Goal: Task Accomplishment & Management: Use online tool/utility

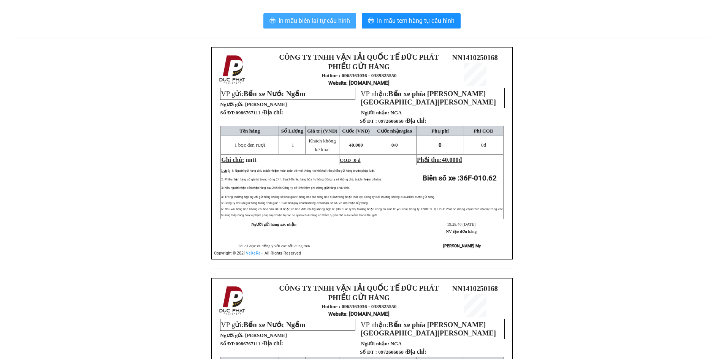
click at [336, 17] on span "In mẫu biên lai tự cấu hình" at bounding box center [314, 21] width 71 height 10
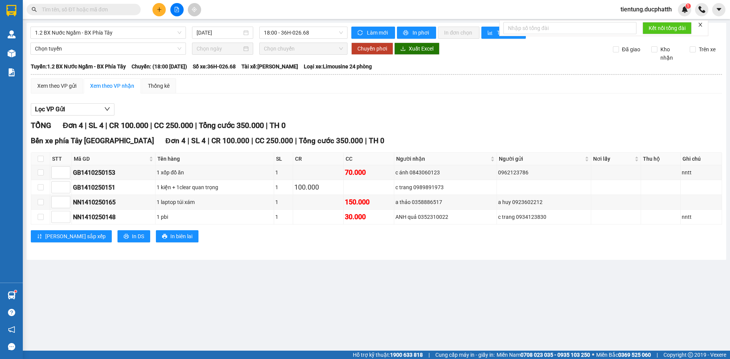
click at [95, 10] on input "text" at bounding box center [87, 9] width 90 height 8
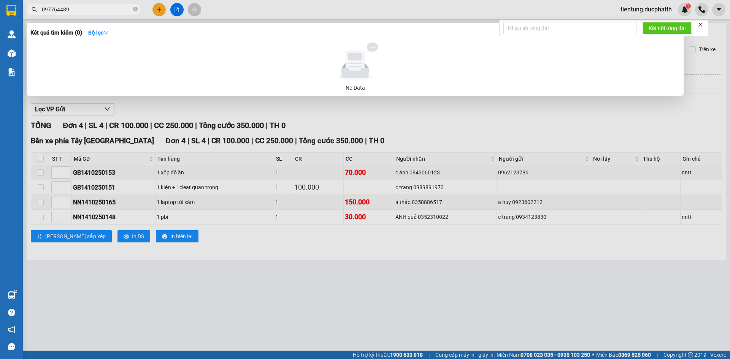
type input "0977644891"
click at [92, 8] on input "0977644891" at bounding box center [87, 9] width 90 height 8
click at [136, 9] on icon "close-circle" at bounding box center [135, 9] width 5 height 5
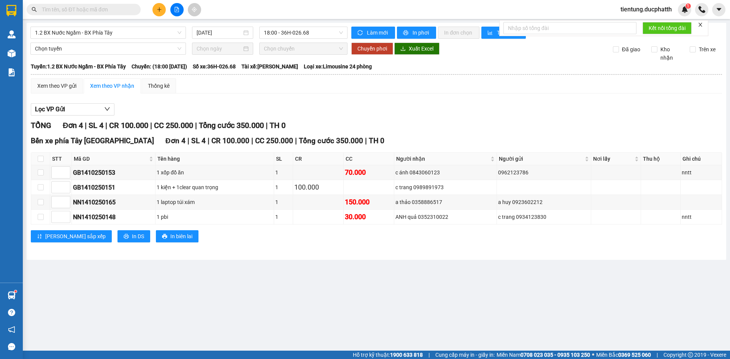
click at [86, 9] on input "text" at bounding box center [87, 9] width 90 height 8
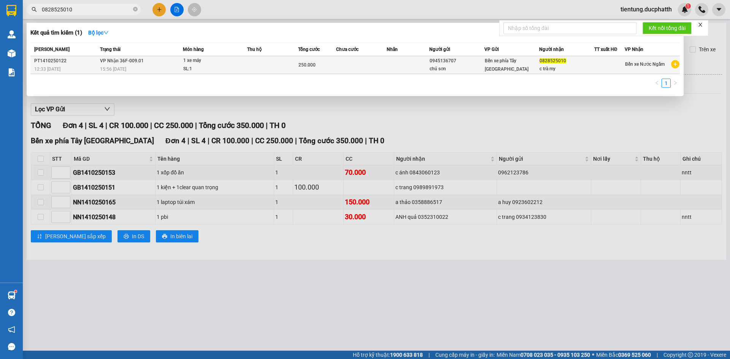
type input "0828525010"
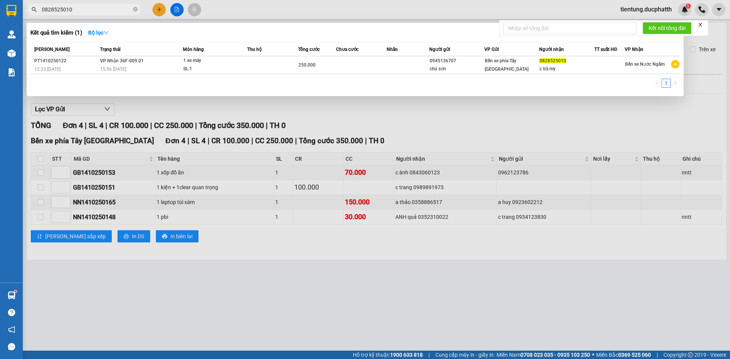
click at [200, 64] on div "1 xe máy" at bounding box center [211, 61] width 57 height 8
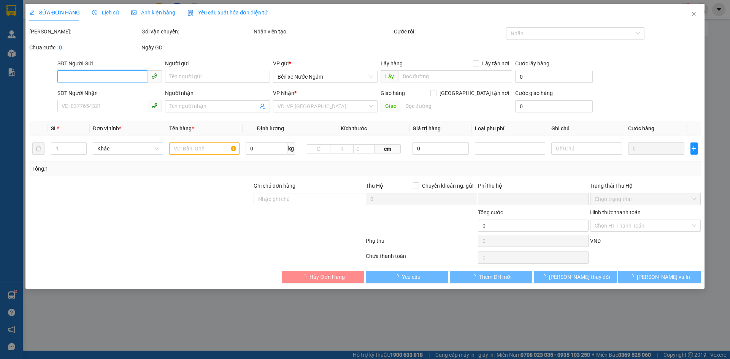
type input "0945136707"
type input "chú sơn"
type input "0828525010"
type input "c trà my"
type input "12h32 14/10 vtb nguyen thi que"
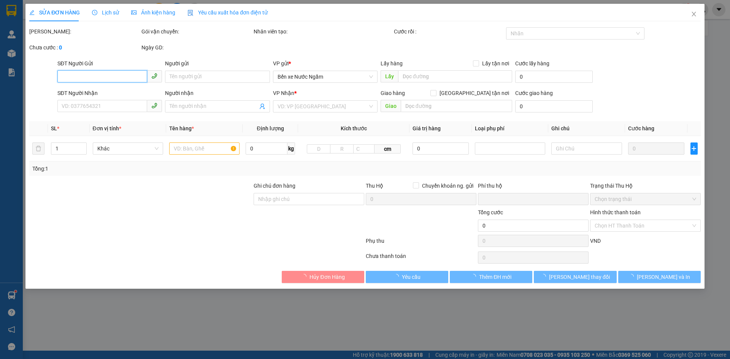
type input "0"
type input "250.000"
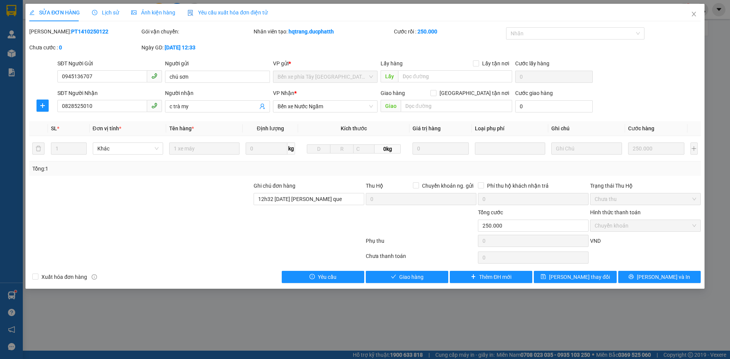
click at [457, 314] on div "SỬA ĐƠN HÀNG Lịch sử Ảnh kiện hàng Yêu cầu xuất hóa đơn điện tử Total Paid Fee …" at bounding box center [365, 179] width 730 height 359
click at [697, 11] on span "Close" at bounding box center [693, 14] width 21 height 21
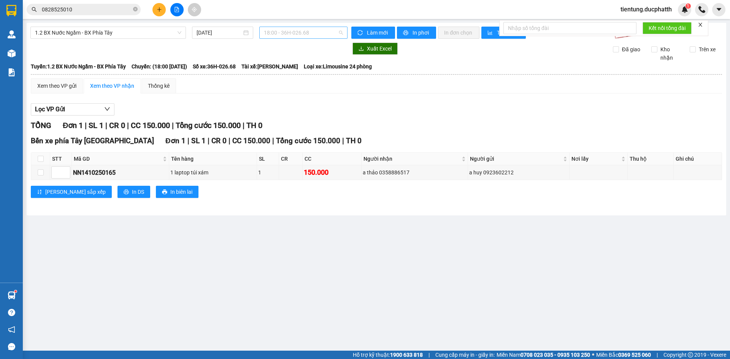
click at [284, 32] on span "18:00 - 36H-026.68" at bounding box center [303, 32] width 79 height 11
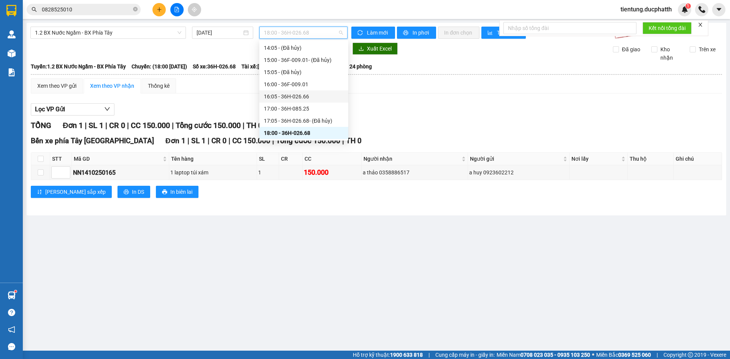
scroll to position [316, 0]
click at [308, 95] on div "20:00 - 36F-010.62" at bounding box center [304, 96] width 80 height 8
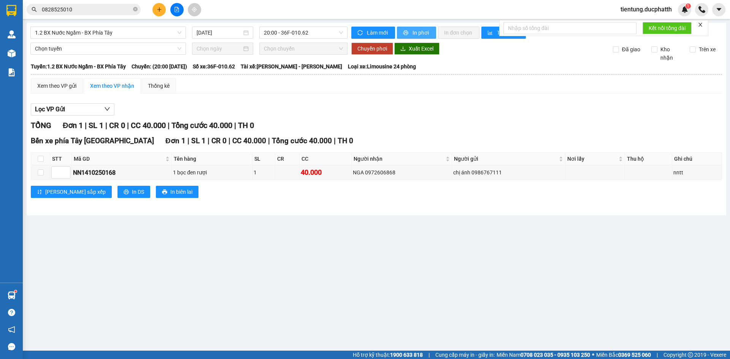
click at [416, 30] on span "In phơi" at bounding box center [421, 33] width 17 height 8
